Goal: Task Accomplishment & Management: Manage account settings

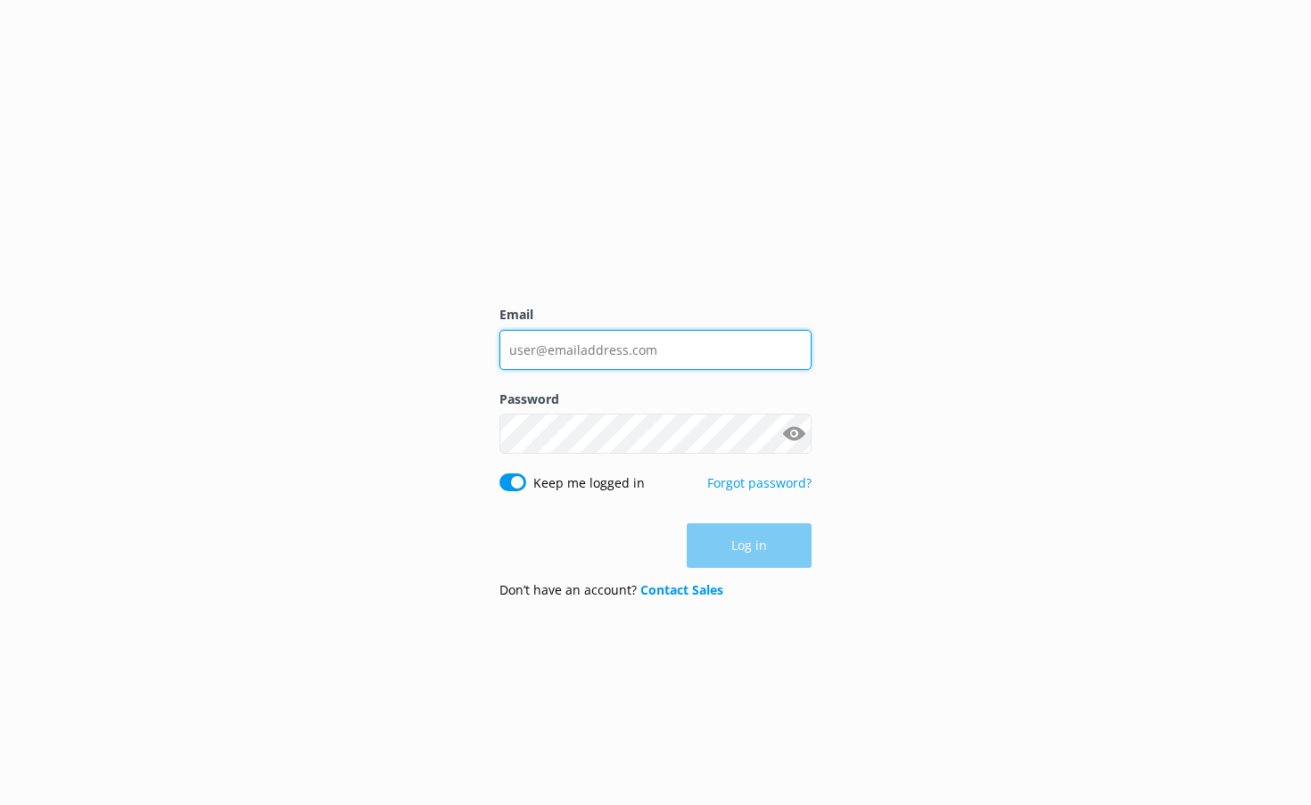
type input "[EMAIL_ADDRESS][DOMAIN_NAME]"
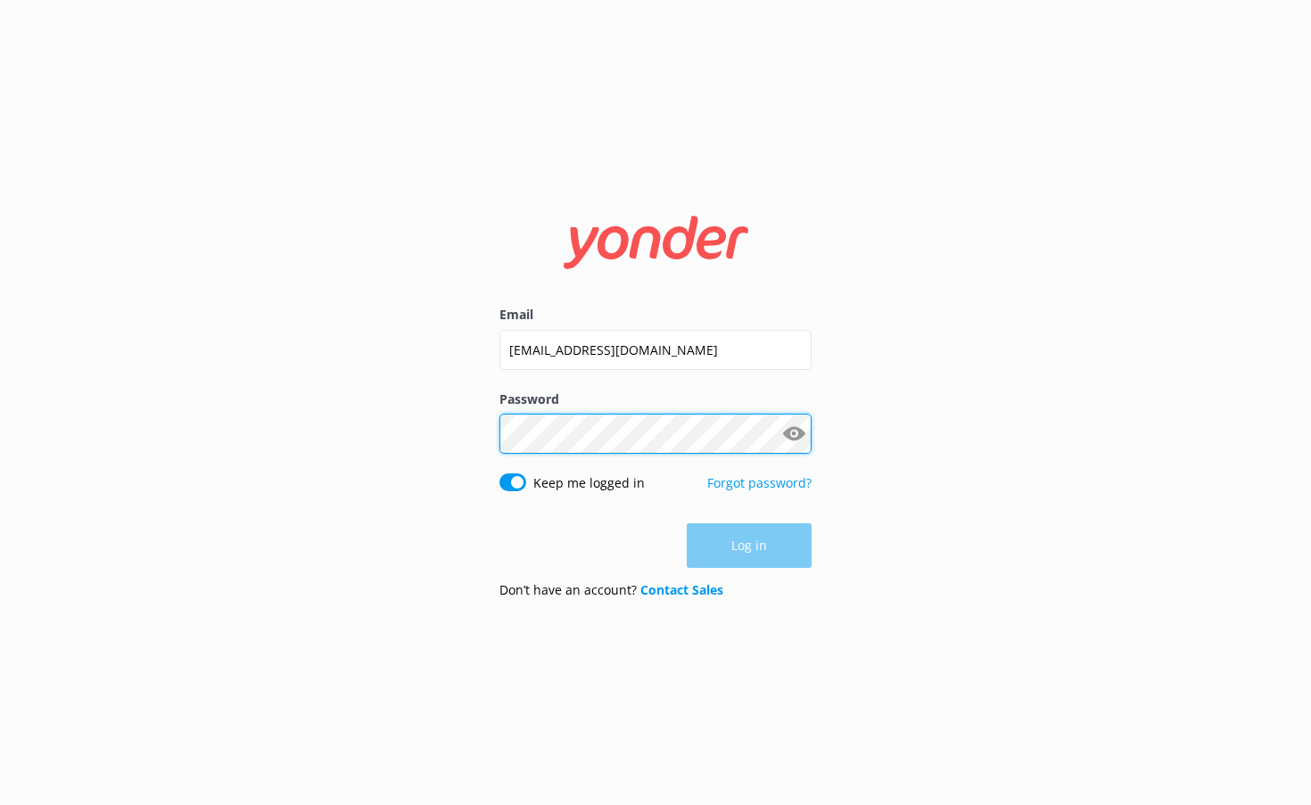
click at [749, 547] on button "Log in" at bounding box center [749, 545] width 125 height 45
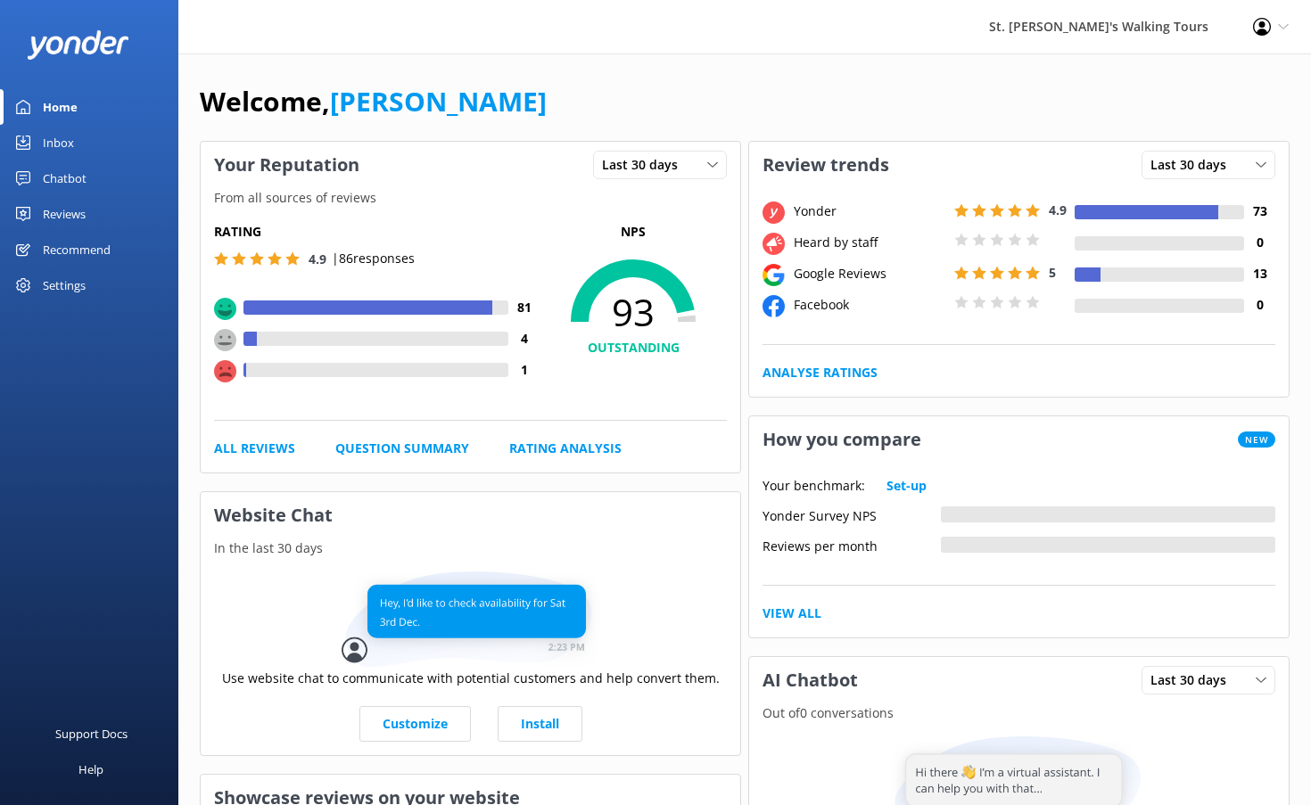
click at [63, 212] on div "Reviews" at bounding box center [64, 214] width 43 height 36
